Goal: Transaction & Acquisition: Purchase product/service

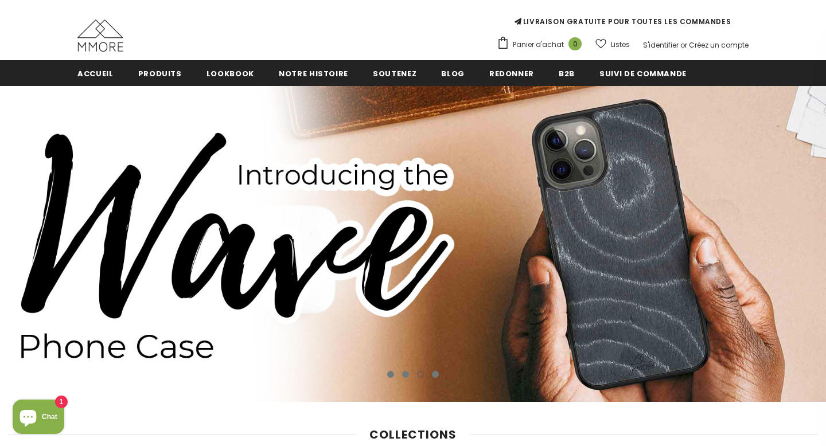
scroll to position [102, 0]
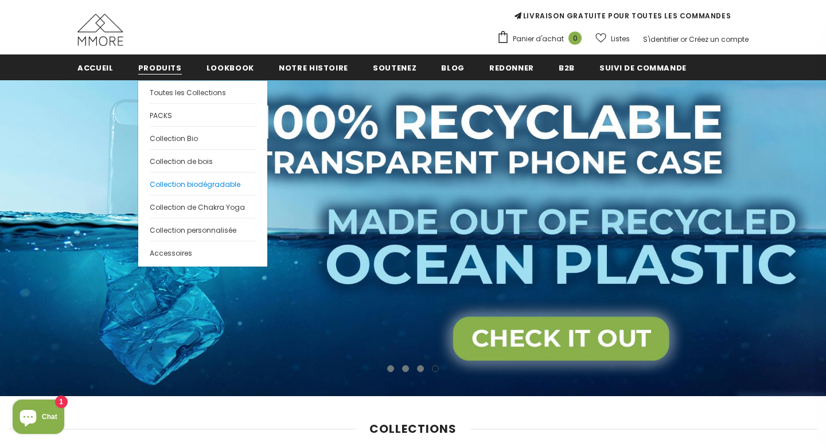
click at [166, 188] on span "Collection biodégradable" at bounding box center [195, 184] width 91 height 10
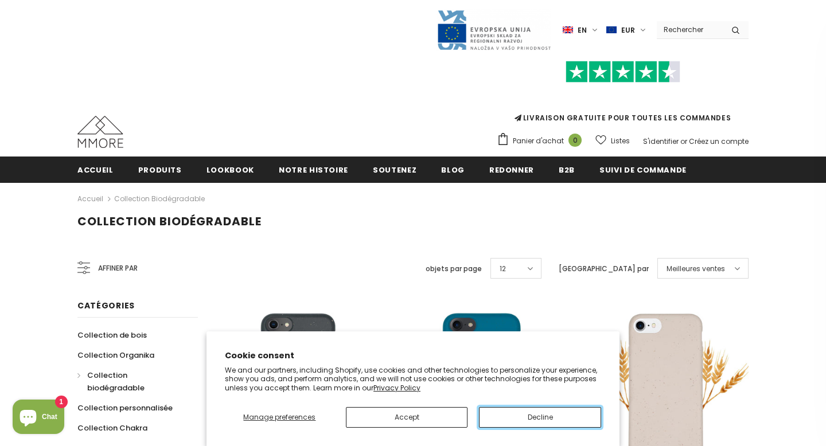
click at [513, 417] on button "Decline" at bounding box center [540, 417] width 122 height 21
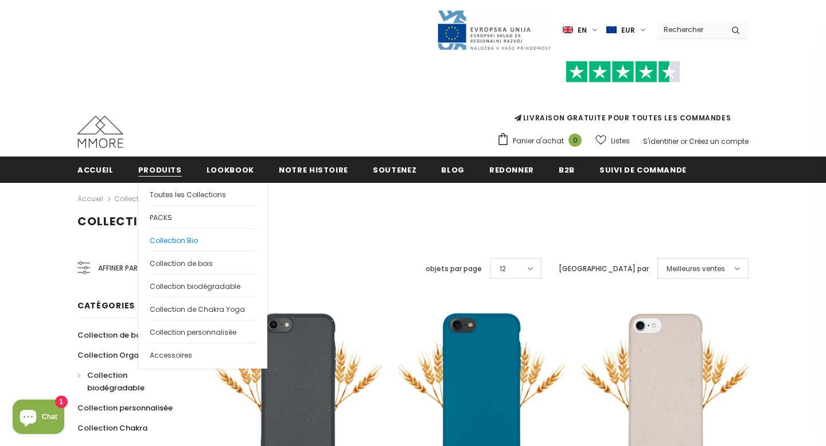
click at [177, 241] on span "Collection Bio" at bounding box center [174, 241] width 48 height 10
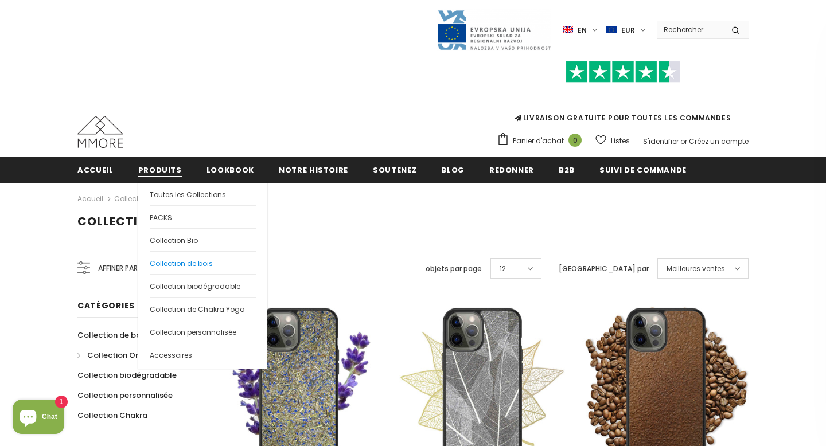
click at [190, 263] on span "Collection de bois" at bounding box center [181, 264] width 63 height 10
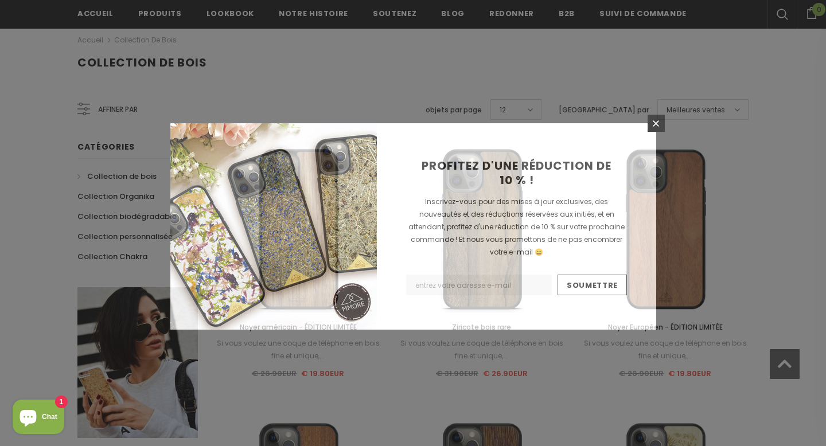
scroll to position [198, 0]
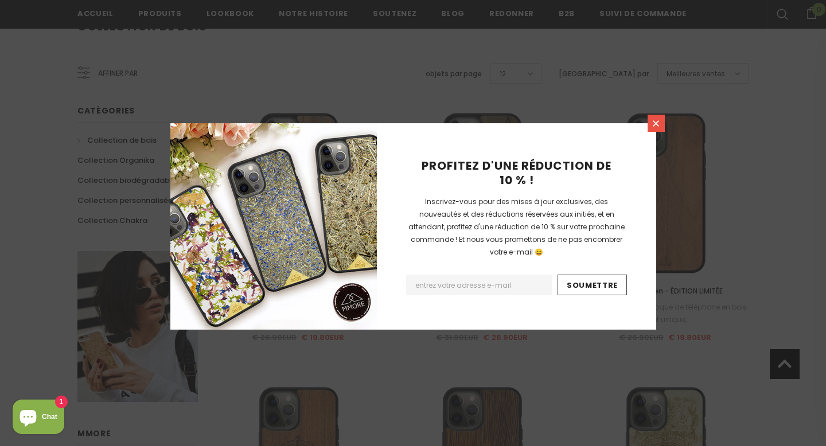
click at [655, 124] on icon at bounding box center [655, 123] width 6 height 6
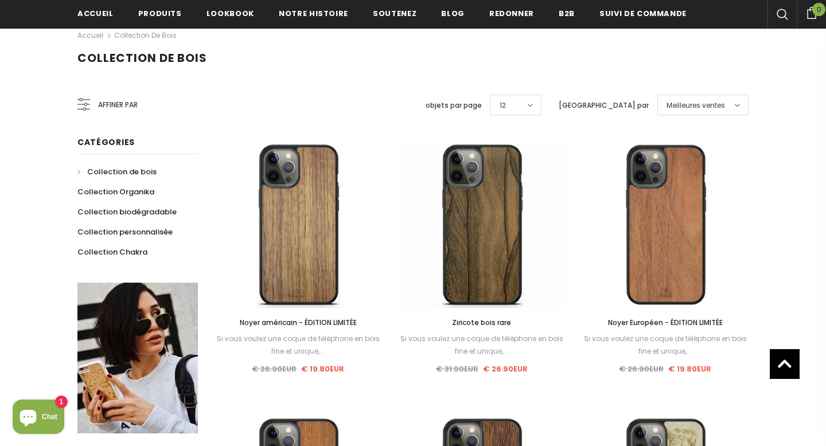
scroll to position [142, 0]
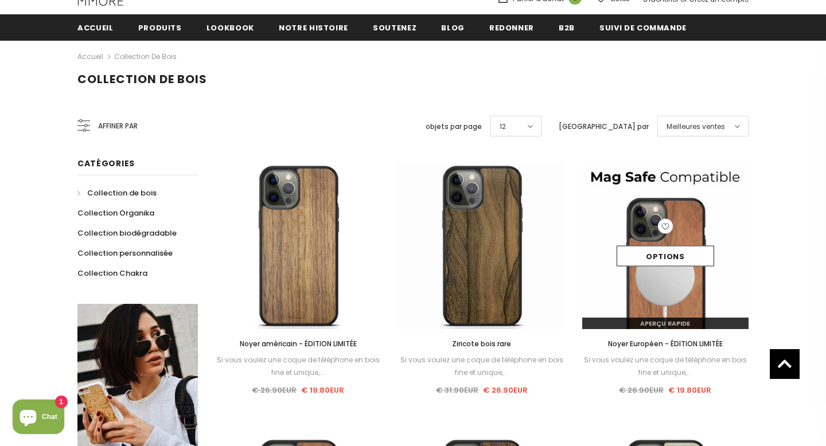
click at [687, 178] on img at bounding box center [665, 246] width 166 height 166
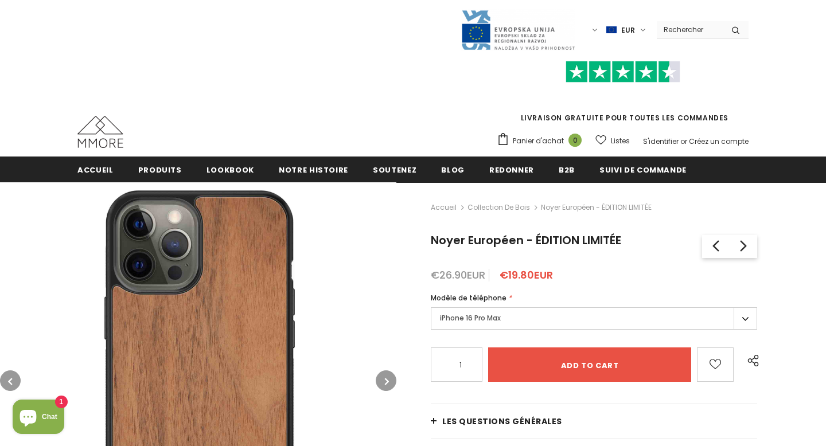
click at [740, 323] on label "iPhone 16 Pro Max" at bounding box center [594, 318] width 326 height 22
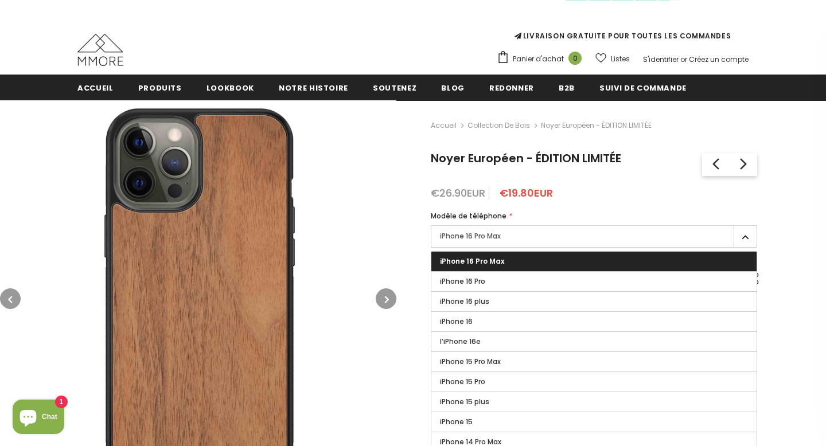
scroll to position [193, 0]
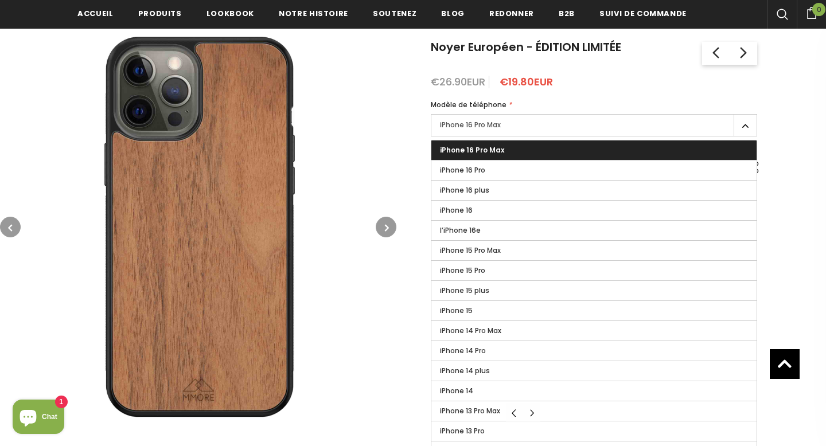
click at [386, 229] on icon "button" at bounding box center [387, 227] width 4 height 11
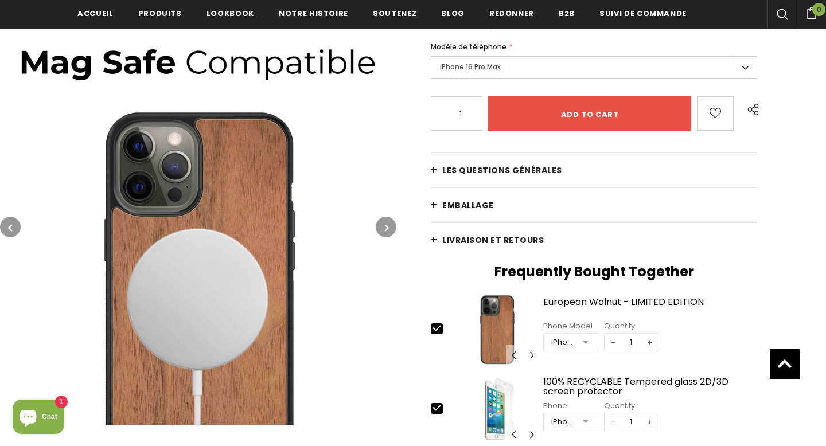
scroll to position [255, 0]
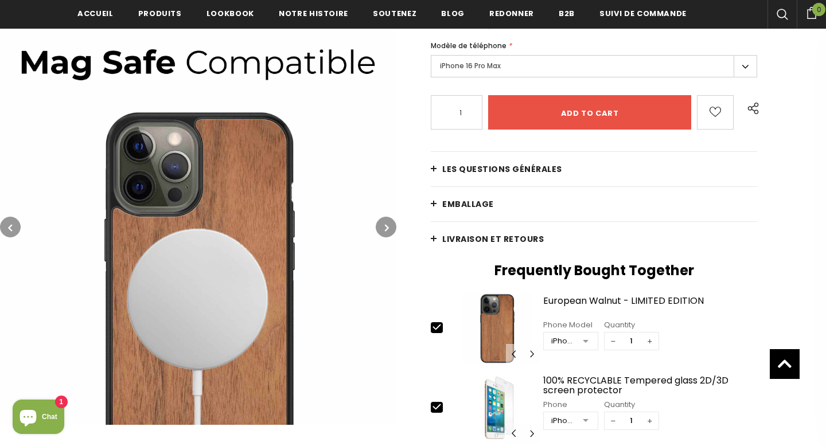
click at [386, 229] on icon "button" at bounding box center [387, 227] width 4 height 11
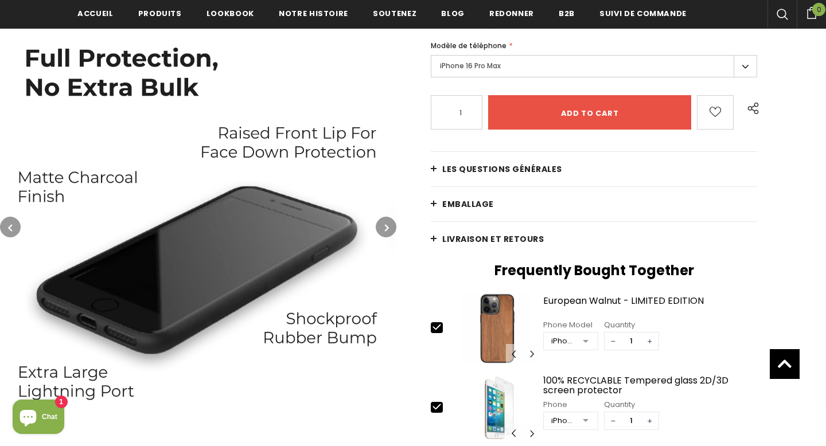
click at [386, 229] on icon "button" at bounding box center [387, 227] width 4 height 11
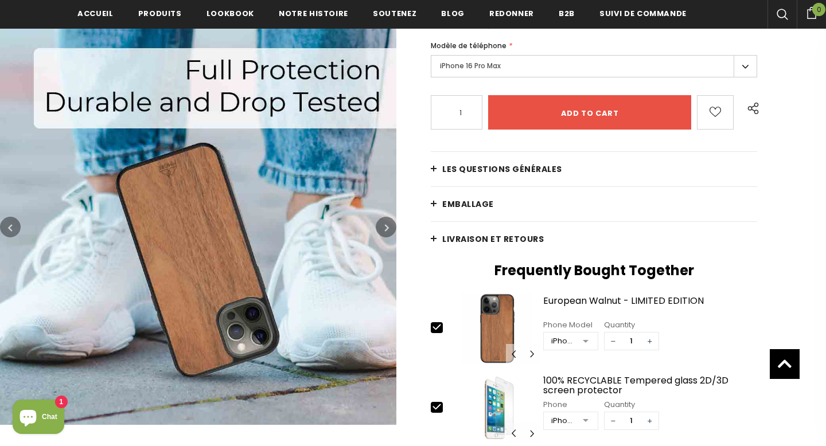
click at [386, 229] on icon "button" at bounding box center [387, 227] width 4 height 11
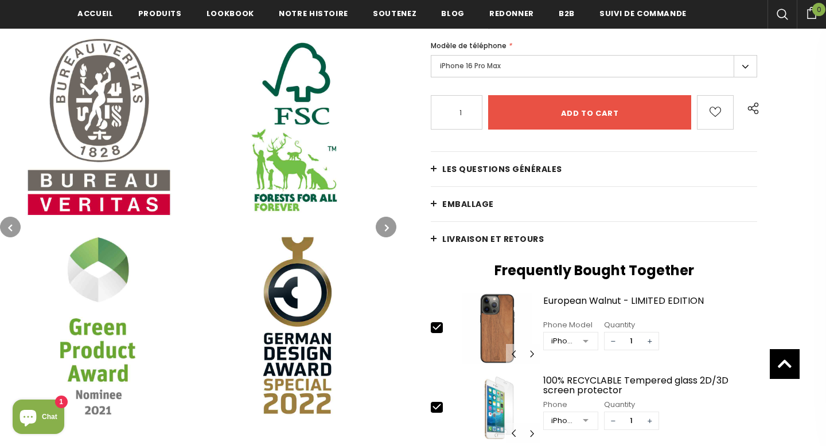
click at [386, 229] on icon "button" at bounding box center [387, 227] width 4 height 11
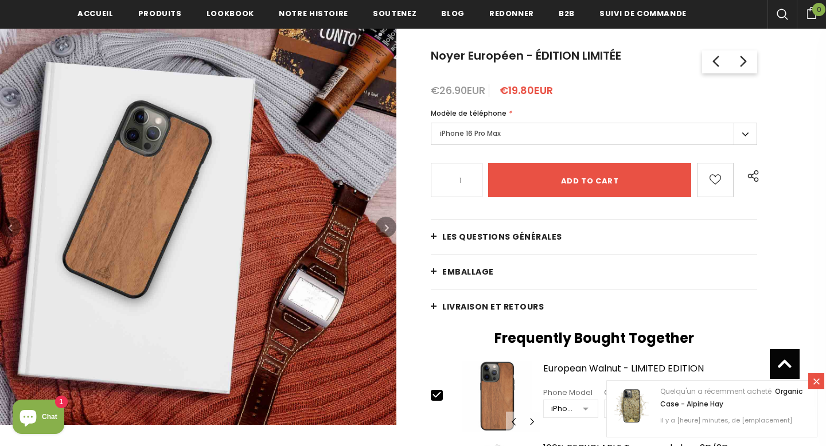
scroll to position [196, 0]
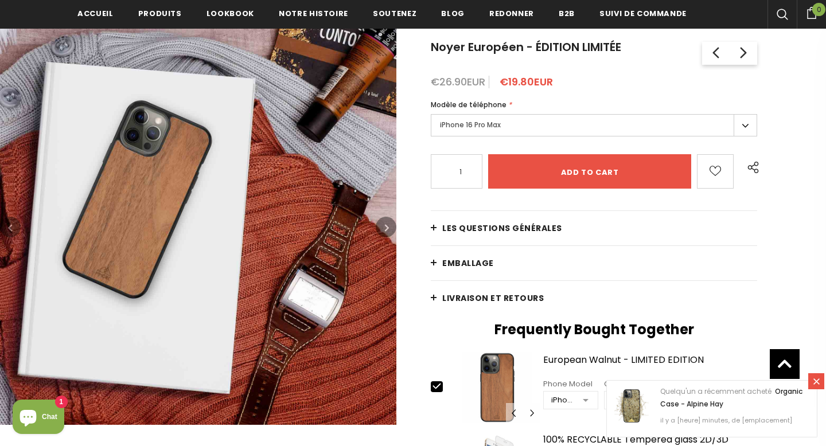
click at [553, 126] on label "iPhone 16 Pro Max" at bounding box center [594, 125] width 326 height 22
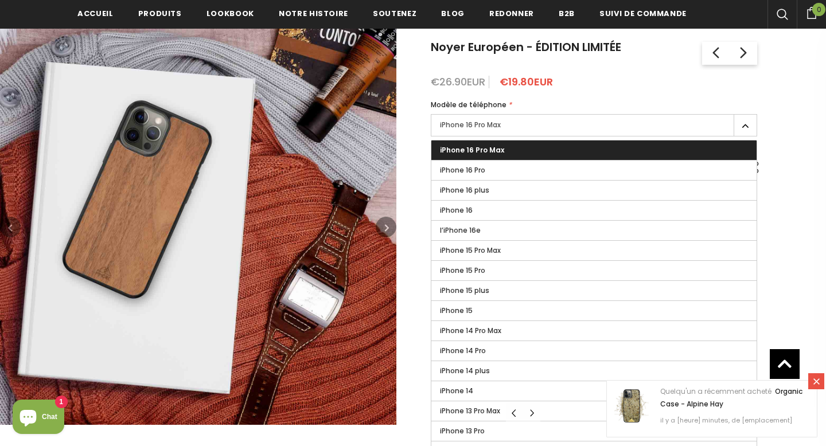
click at [553, 126] on label "iPhone 16 Pro Max" at bounding box center [594, 125] width 326 height 22
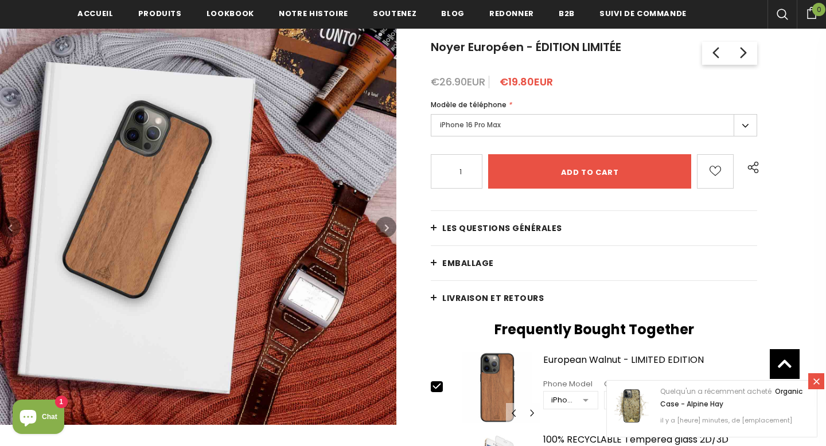
click at [744, 127] on label "iPhone 16 Pro Max" at bounding box center [594, 125] width 326 height 22
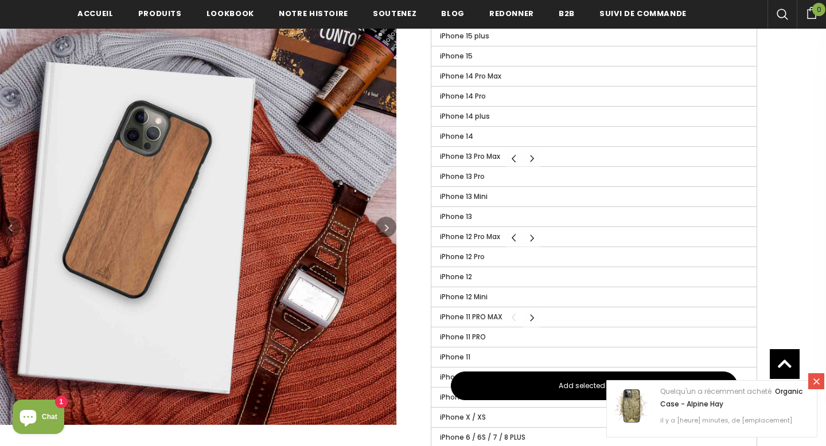
scroll to position [0, 0]
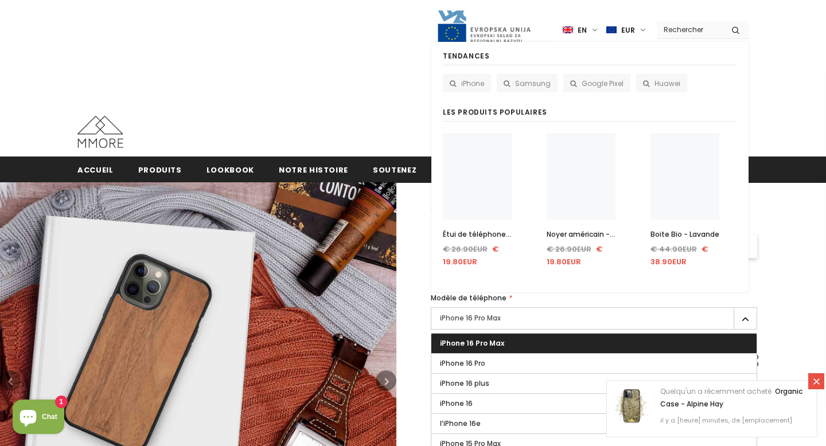
click at [706, 33] on input "Search Site" at bounding box center [689, 29] width 66 height 17
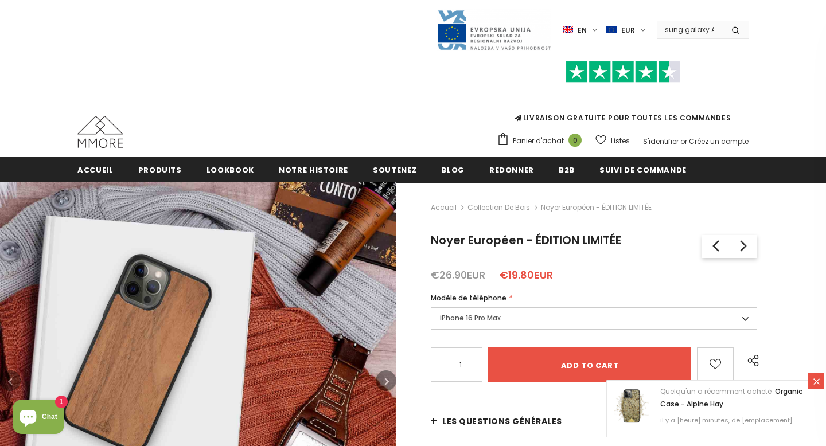
scroll to position [0, 20]
type input "samsung galaxy A15"
click at [722, 21] on button "submit" at bounding box center [735, 29] width 26 height 17
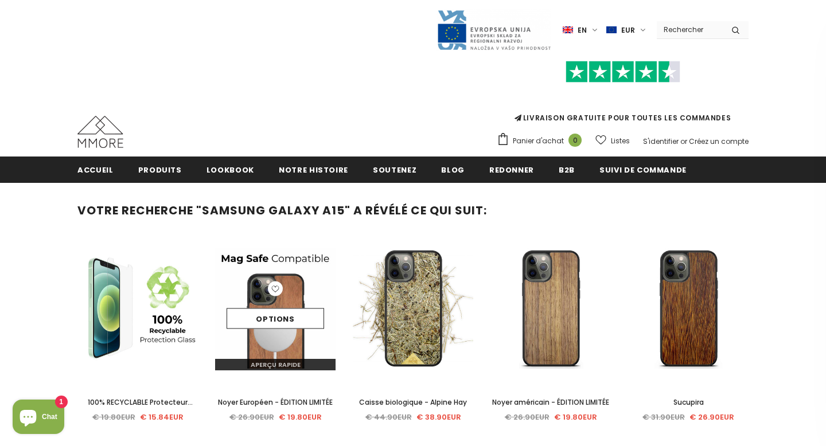
click at [297, 283] on div "Options" at bounding box center [275, 308] width 120 height 54
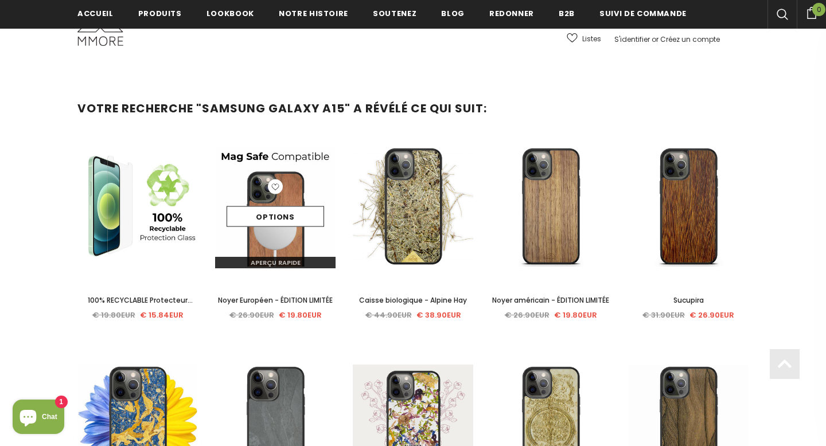
scroll to position [218, 0]
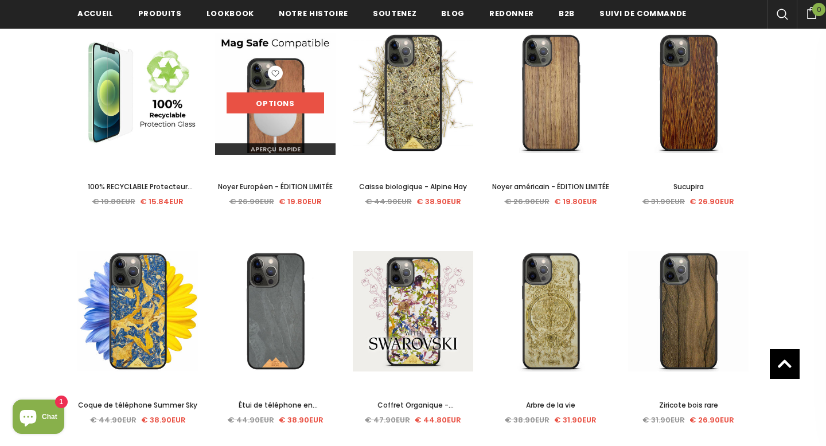
click at [279, 99] on link "Options" at bounding box center [274, 103] width 97 height 21
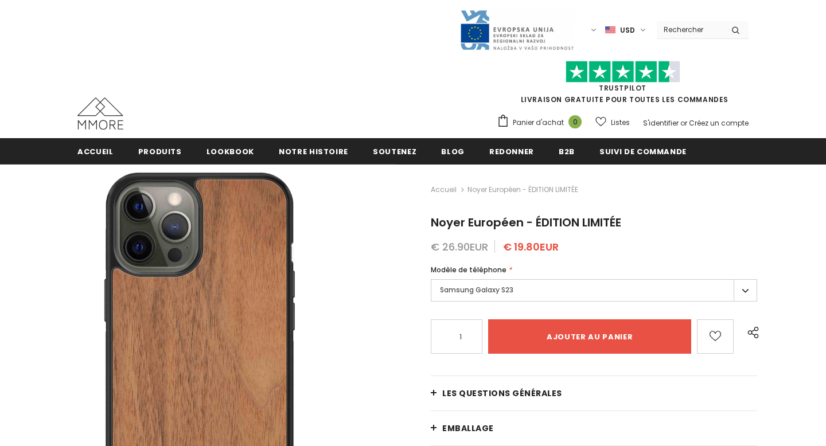
type input "Add to cart"
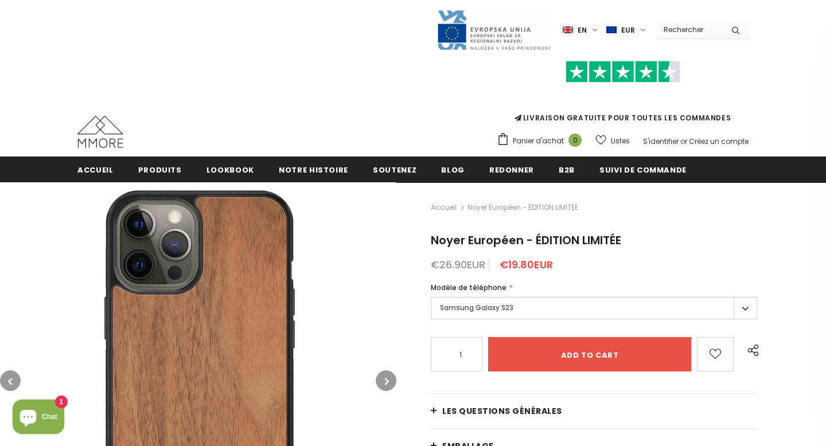
click at [741, 307] on label "Samsung Galaxy S23" at bounding box center [594, 308] width 326 height 22
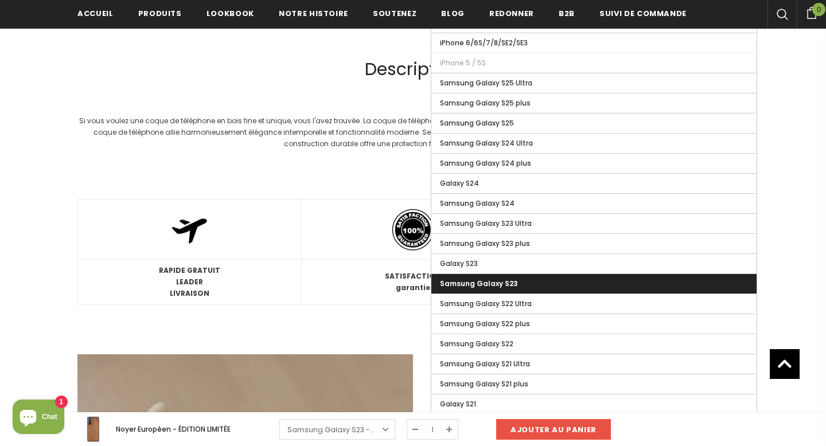
scroll to position [859, 0]
